Goal: Task Accomplishment & Management: Manage account settings

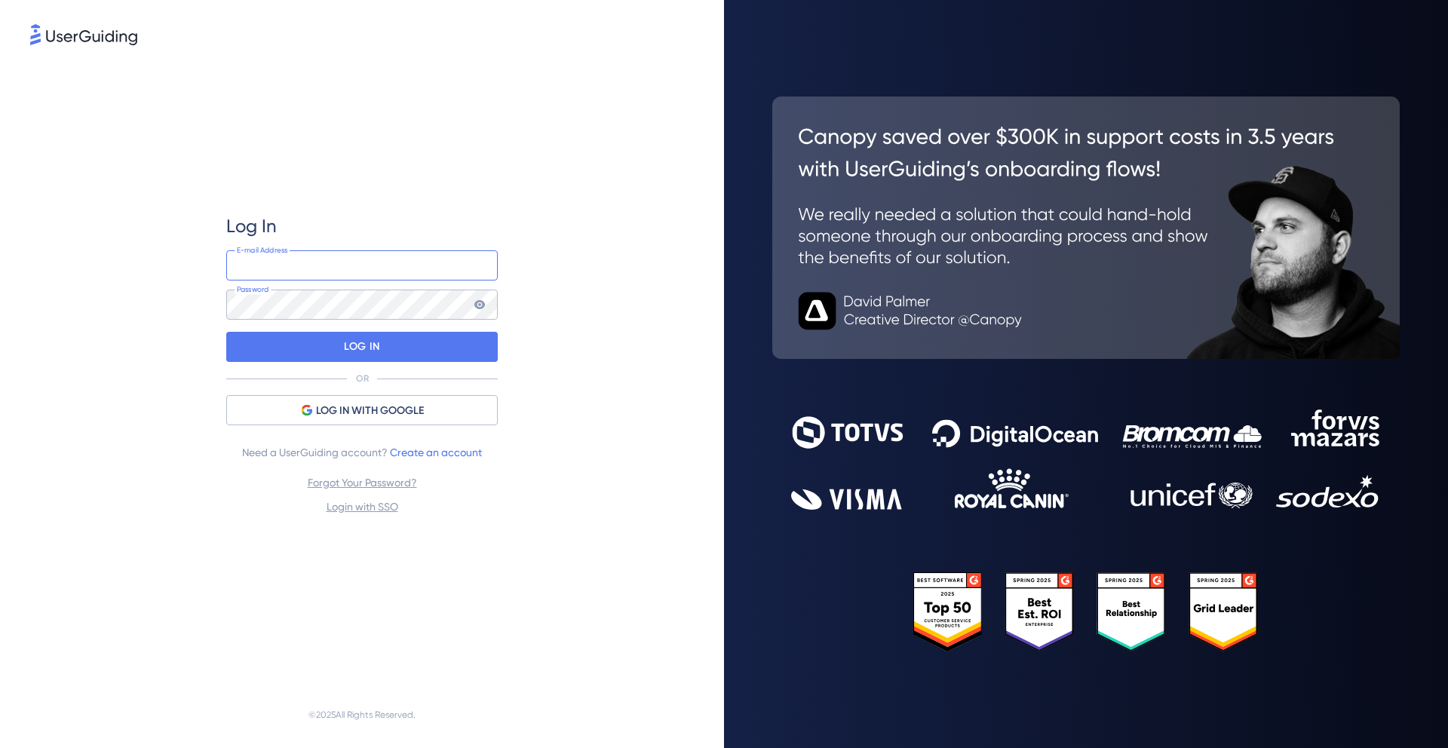
type input "[EMAIL_ADDRESS][DOMAIN_NAME]"
click at [342, 269] on input "[EMAIL_ADDRESS][DOMAIN_NAME]" at bounding box center [362, 265] width 272 height 30
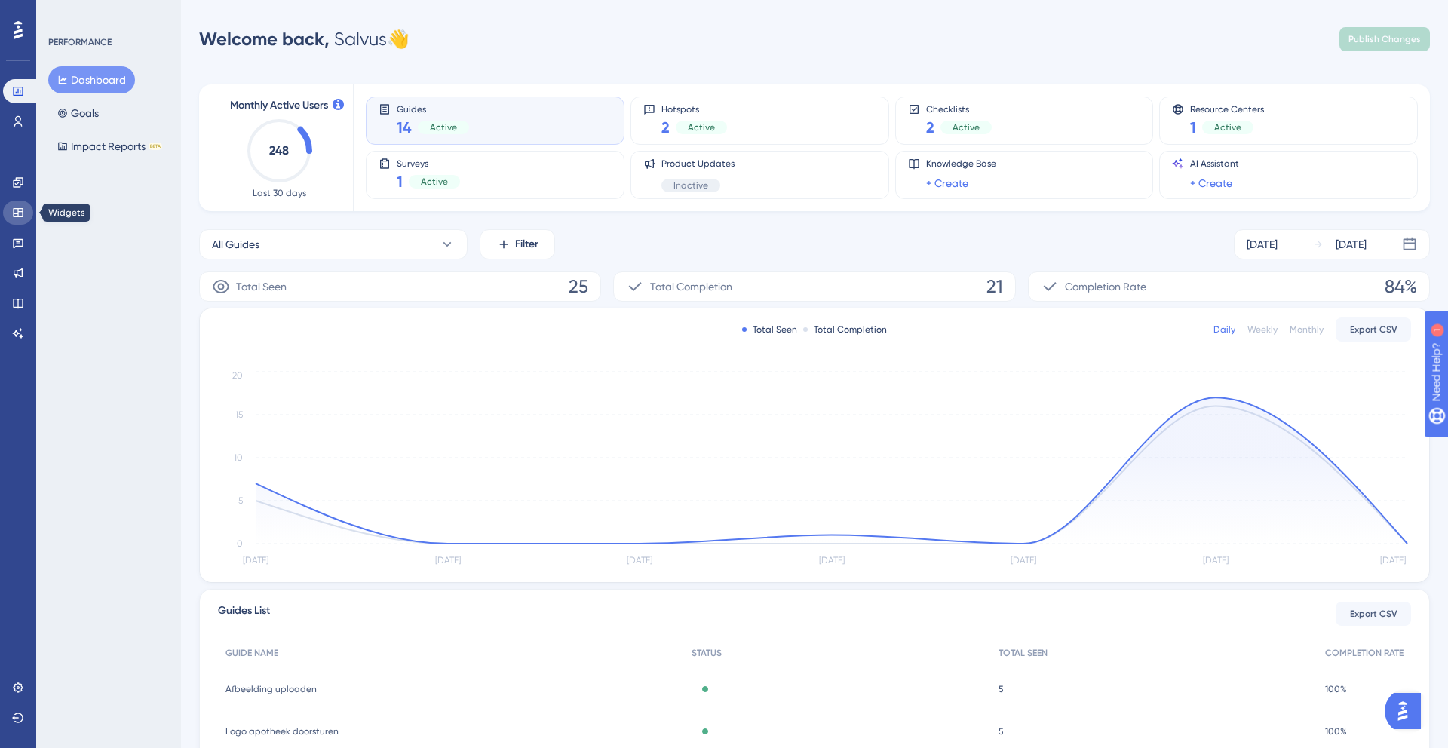
click at [20, 220] on link at bounding box center [18, 213] width 30 height 24
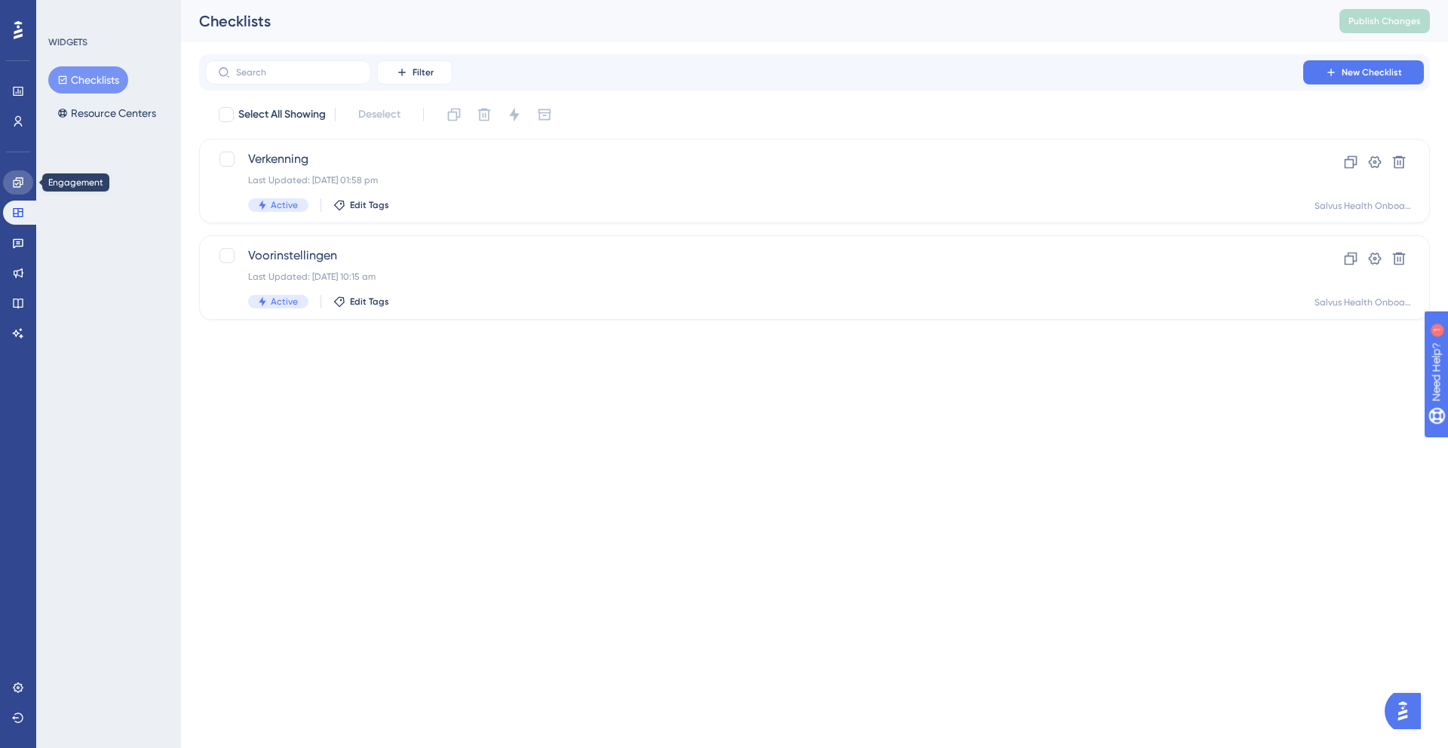
click at [23, 186] on icon at bounding box center [18, 183] width 12 height 12
